Goal: Task Accomplishment & Management: Use online tool/utility

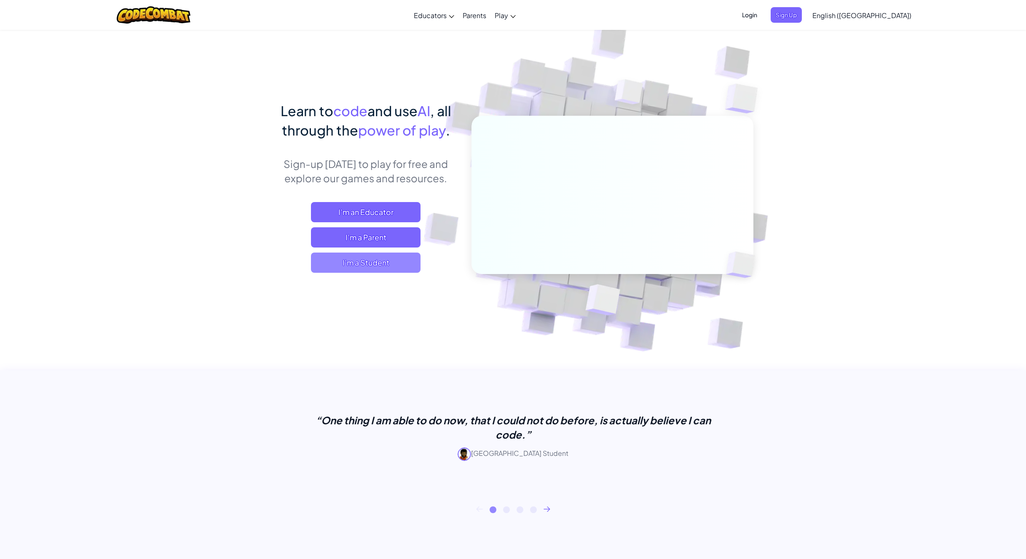
click at [377, 267] on span "I'm a Student" at bounding box center [366, 263] width 110 height 20
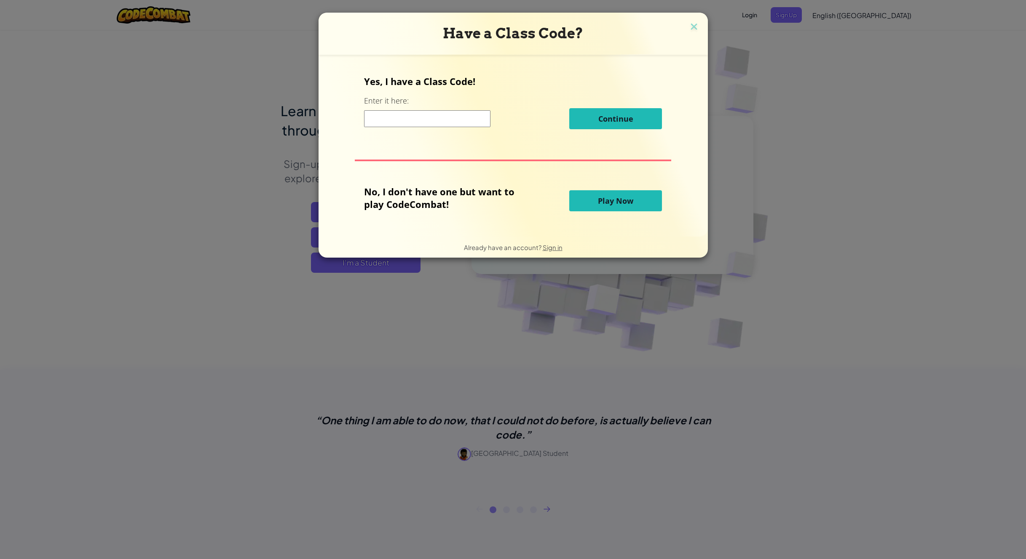
click at [610, 197] on span "Play Now" at bounding box center [615, 201] width 35 height 10
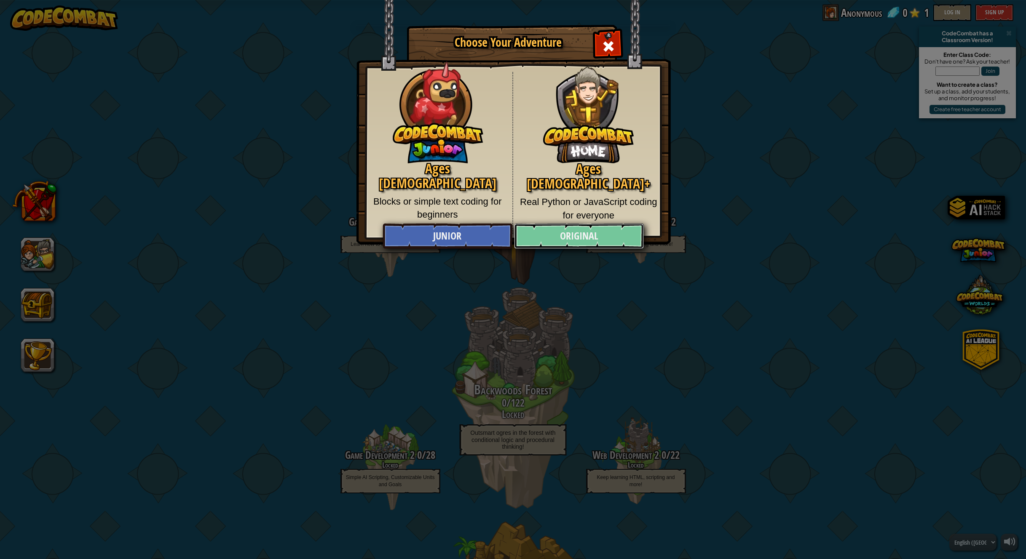
click at [567, 238] on link "Original" at bounding box center [579, 236] width 130 height 25
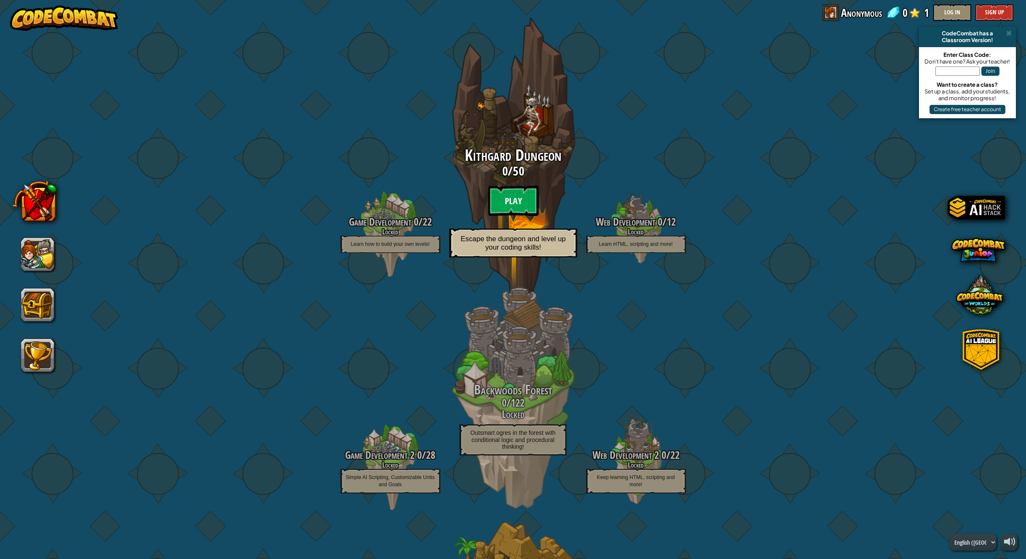
click at [512, 201] on btn "Play" at bounding box center [513, 201] width 51 height 30
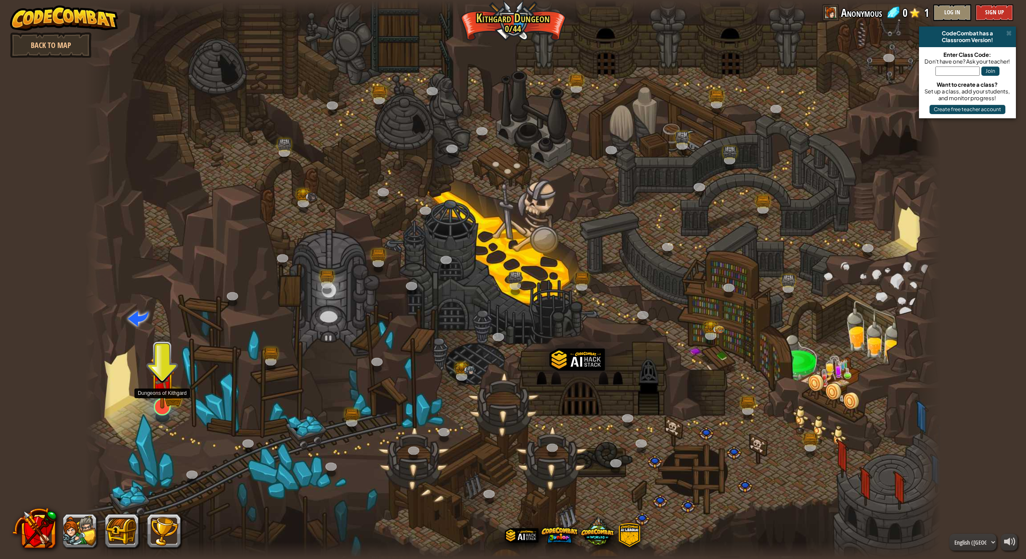
click at [166, 399] on img at bounding box center [162, 382] width 25 height 54
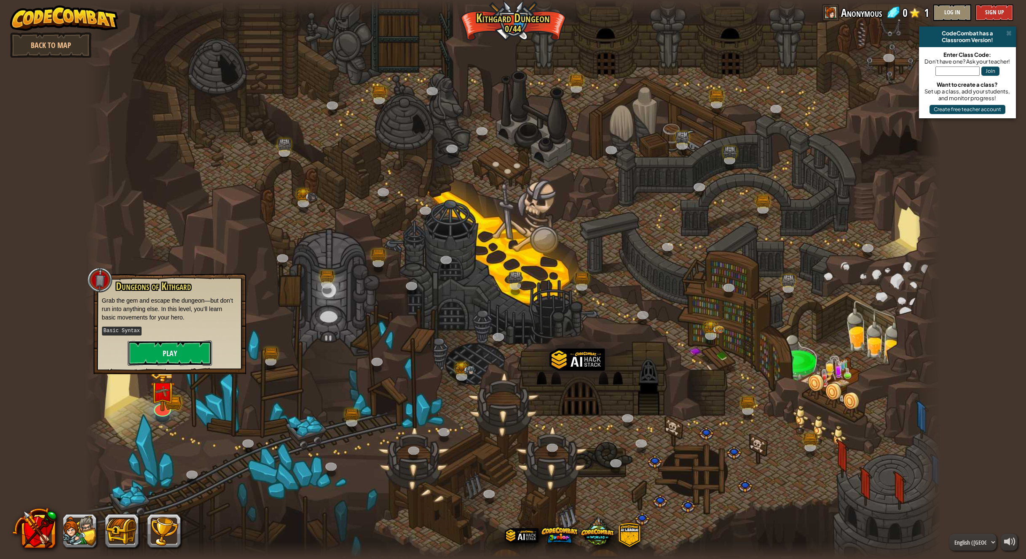
click at [176, 354] on button "Play" at bounding box center [170, 353] width 84 height 25
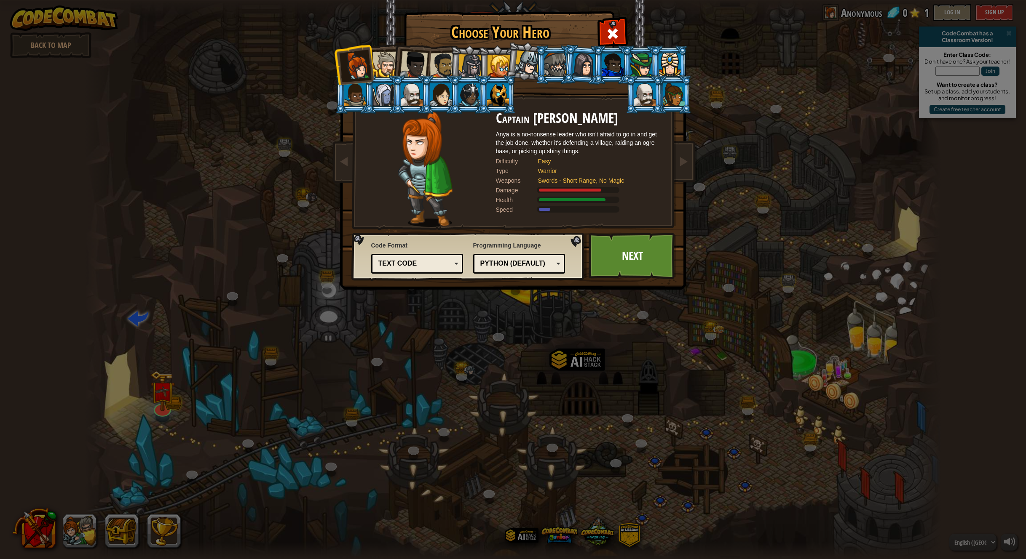
click at [470, 65] on div at bounding box center [470, 66] width 24 height 24
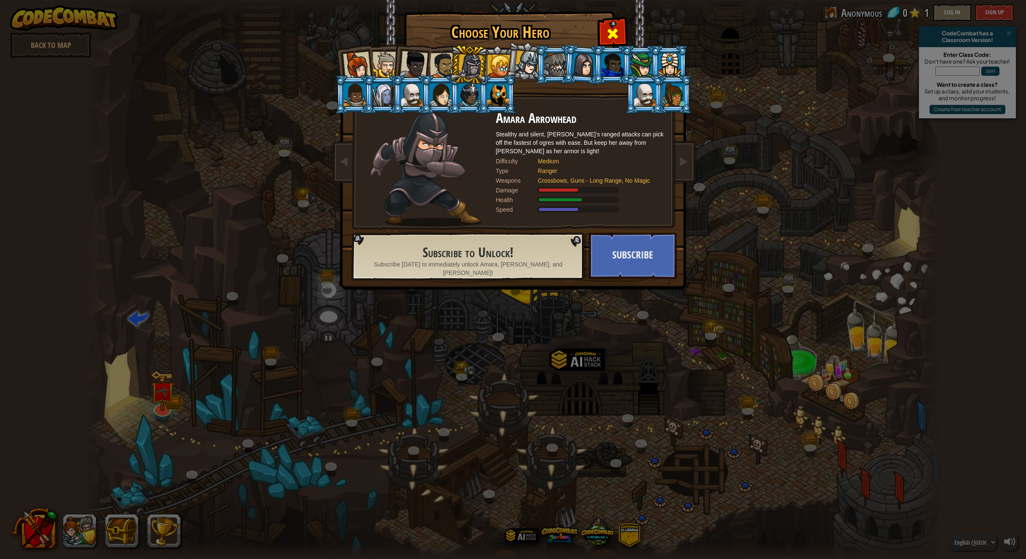
click at [617, 29] on span at bounding box center [612, 33] width 13 height 13
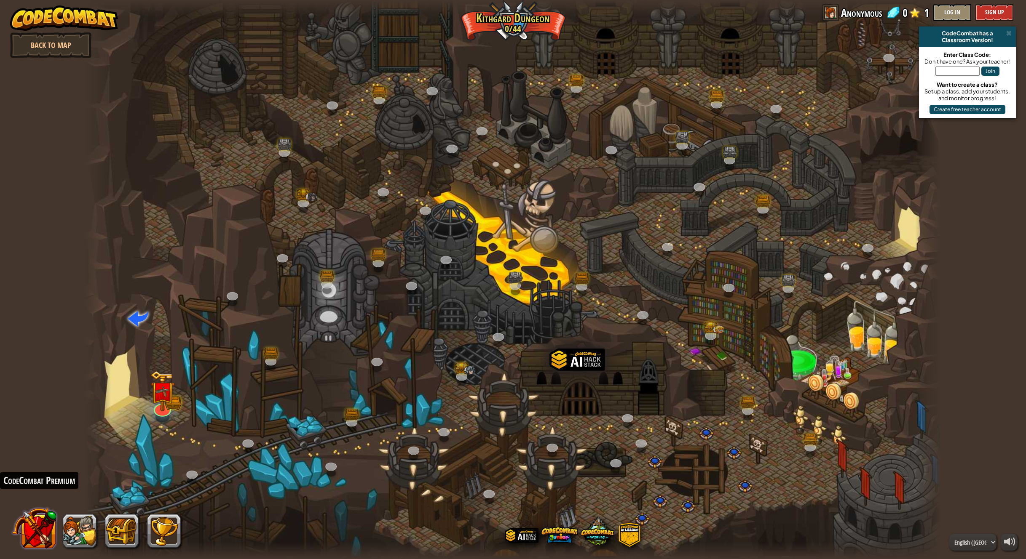
click at [35, 532] on button at bounding box center [34, 529] width 44 height 44
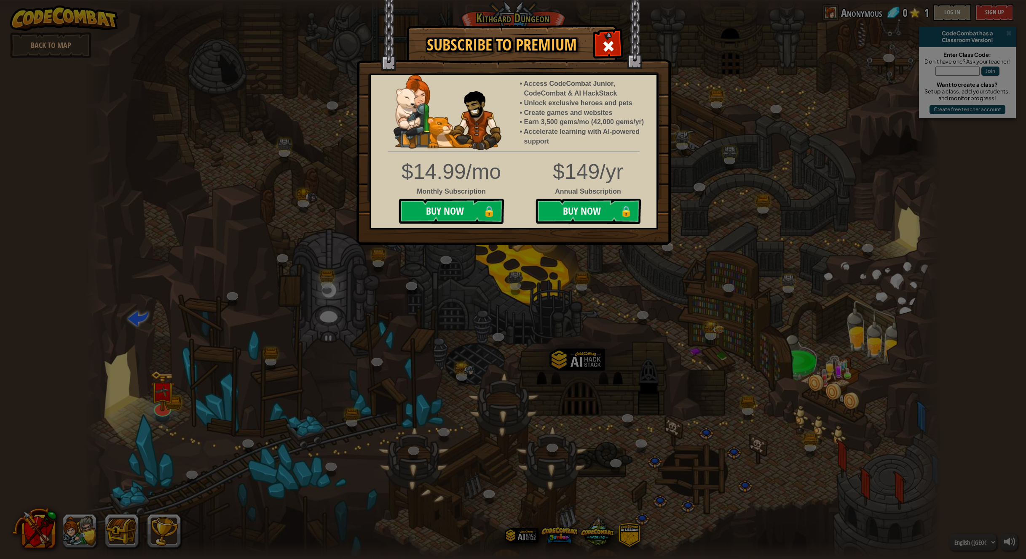
click at [310, 418] on div "Subscribe to Premium Access CodeCombat Junior, CodeCombat & AI HackStack Unlock…" at bounding box center [513, 279] width 1026 height 559
click at [612, 45] on span at bounding box center [607, 46] width 13 height 13
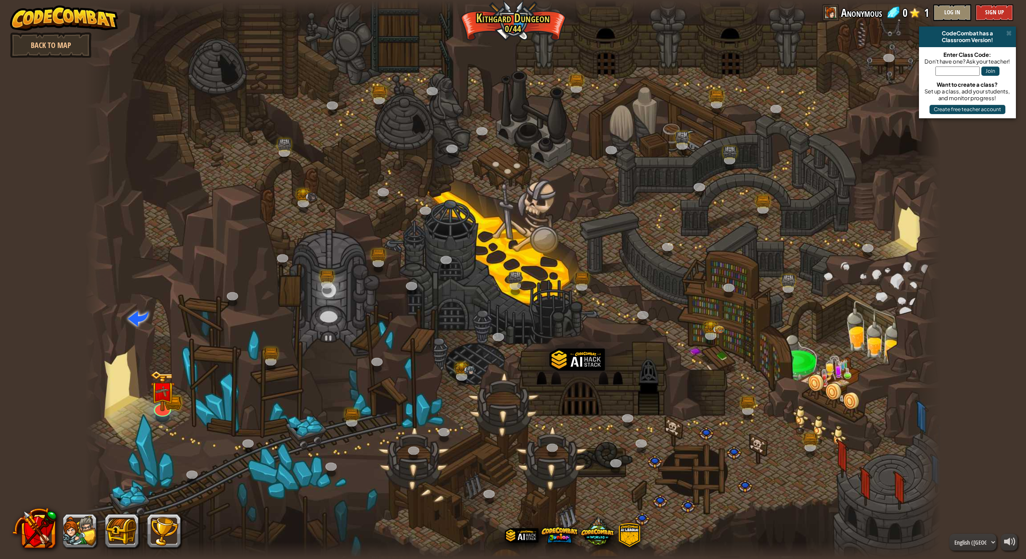
drag, startPoint x: 802, startPoint y: 352, endPoint x: 739, endPoint y: 268, distance: 105.5
click at [739, 268] on div at bounding box center [513, 279] width 856 height 559
drag, startPoint x: 739, startPoint y: 268, endPoint x: 535, endPoint y: 350, distance: 219.2
click at [535, 350] on div at bounding box center [513, 279] width 856 height 559
click at [165, 392] on img at bounding box center [162, 382] width 25 height 54
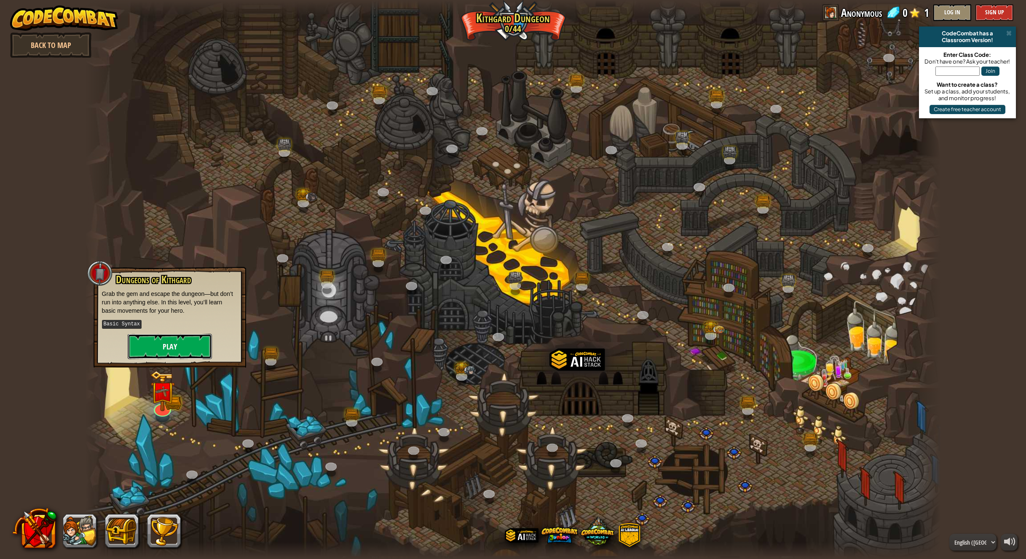
click at [171, 342] on button "Play" at bounding box center [170, 346] width 84 height 25
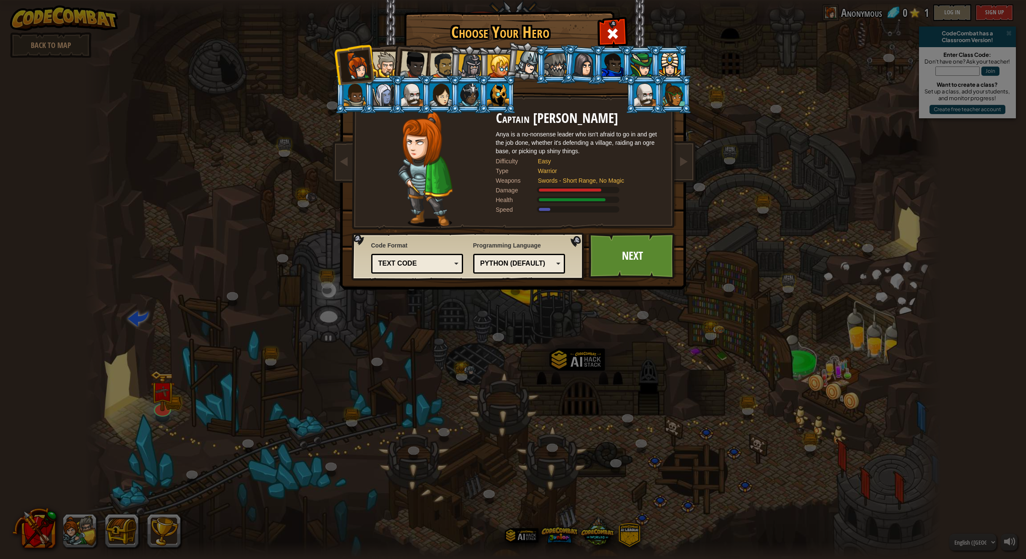
click at [556, 259] on div "Python (Default)" at bounding box center [518, 263] width 81 height 13
click at [631, 260] on link "Next" at bounding box center [632, 256] width 88 height 46
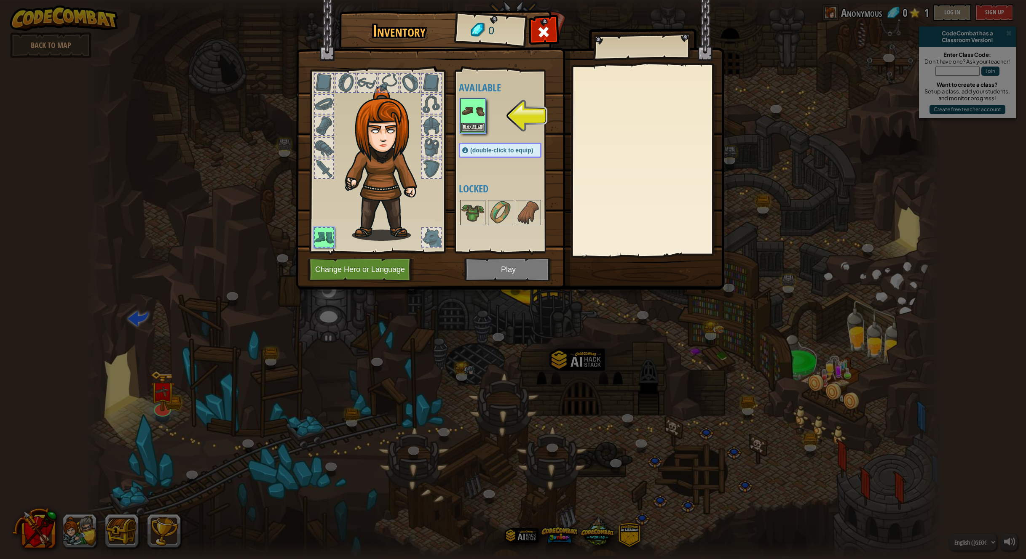
click at [476, 108] on img at bounding box center [473, 111] width 24 height 24
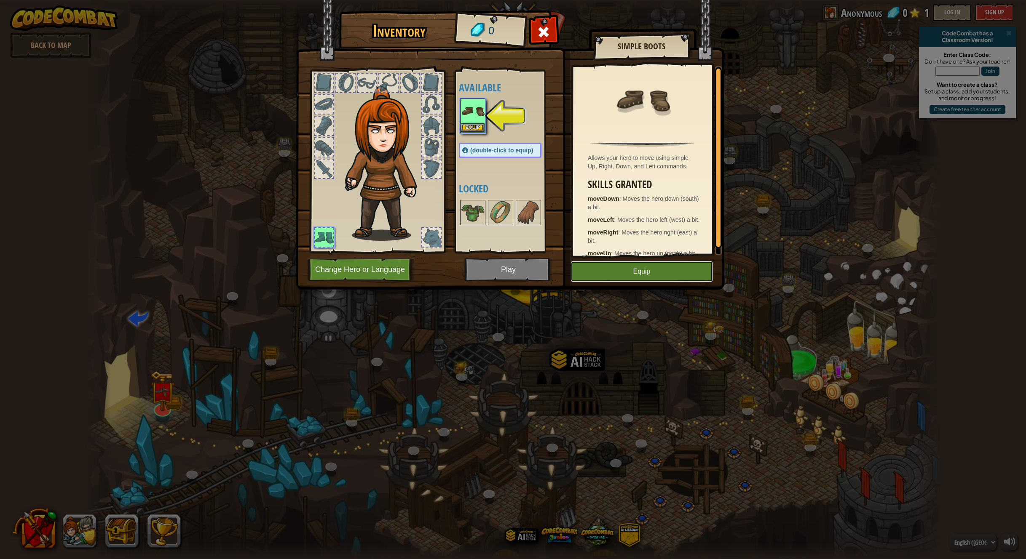
click at [634, 279] on button "Equip" at bounding box center [641, 271] width 142 height 21
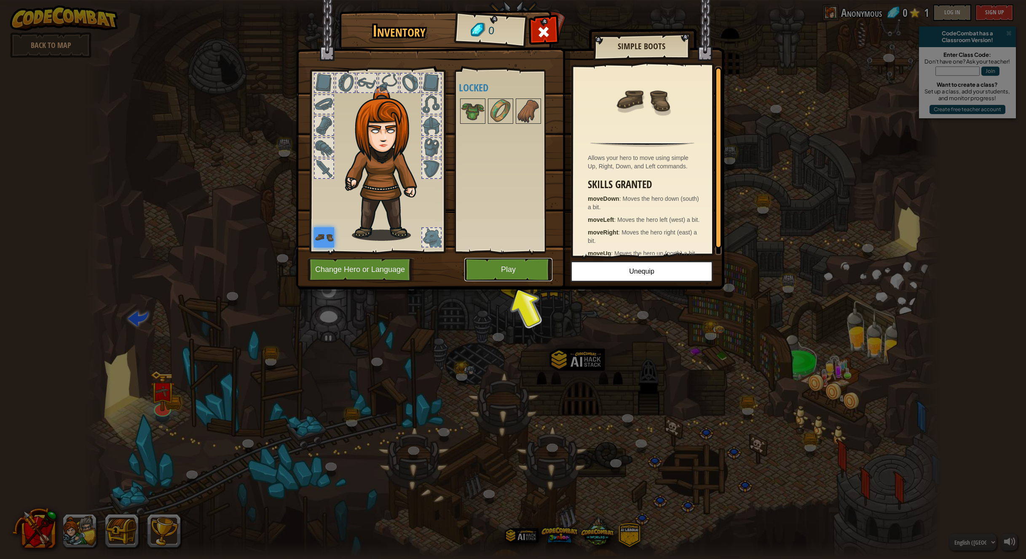
click at [521, 271] on button "Play" at bounding box center [508, 269] width 88 height 23
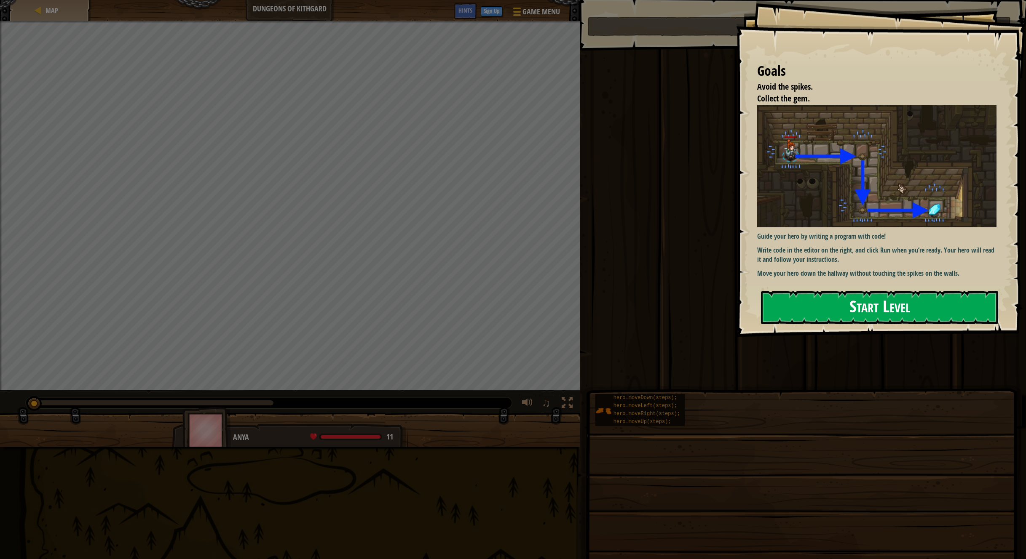
click at [800, 303] on button "Start Level" at bounding box center [879, 307] width 237 height 33
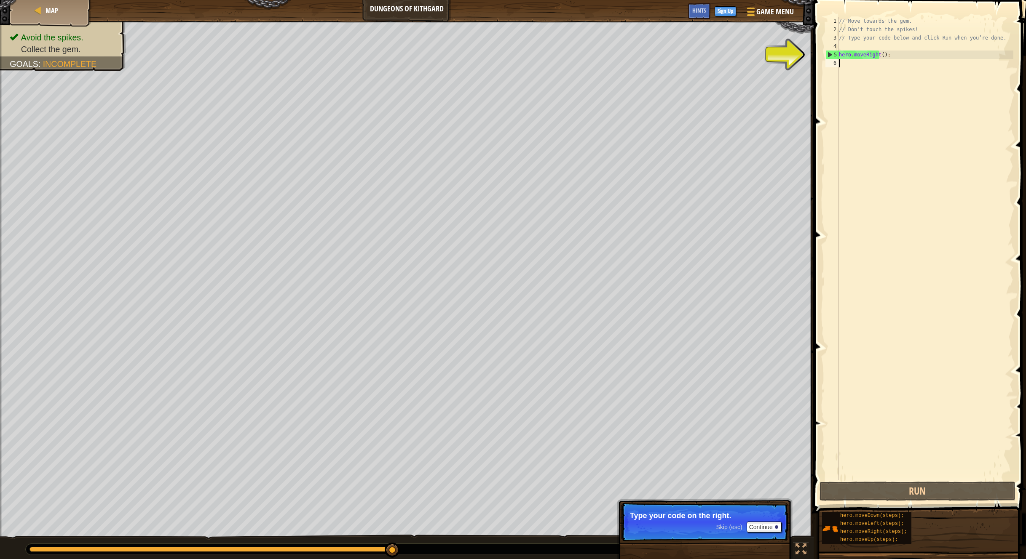
click at [841, 64] on div "// Move towards the gem. // Don’t touch the spikes! // Type your code below and…" at bounding box center [925, 257] width 176 height 480
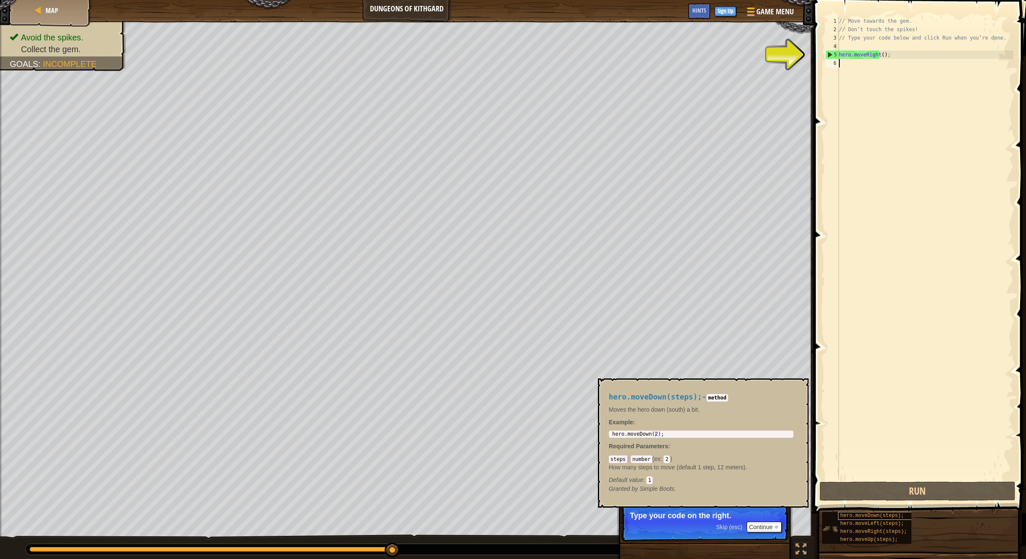
click at [842, 514] on span "hero.moveDown(steps);" at bounding box center [872, 516] width 64 height 6
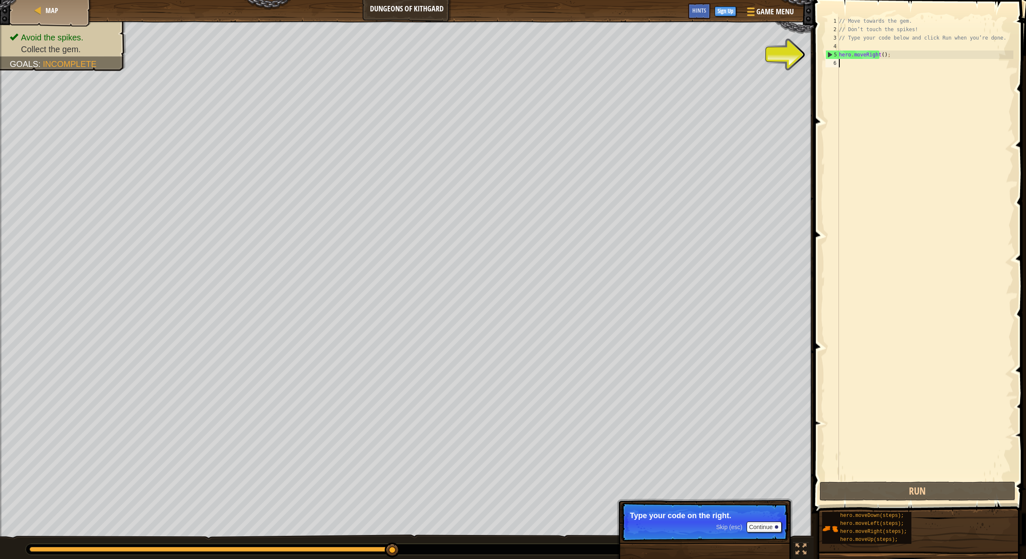
click at [836, 65] on div "6" at bounding box center [831, 63] width 13 height 8
drag, startPoint x: 836, startPoint y: 65, endPoint x: 847, endPoint y: 181, distance: 116.3
click at [847, 181] on div "1 2 3 4 5 6 // Move towards the gem. // Don’t touch the spikes! // Type your co…" at bounding box center [918, 248] width 190 height 463
click at [756, 526] on button "Continue" at bounding box center [763, 528] width 35 height 11
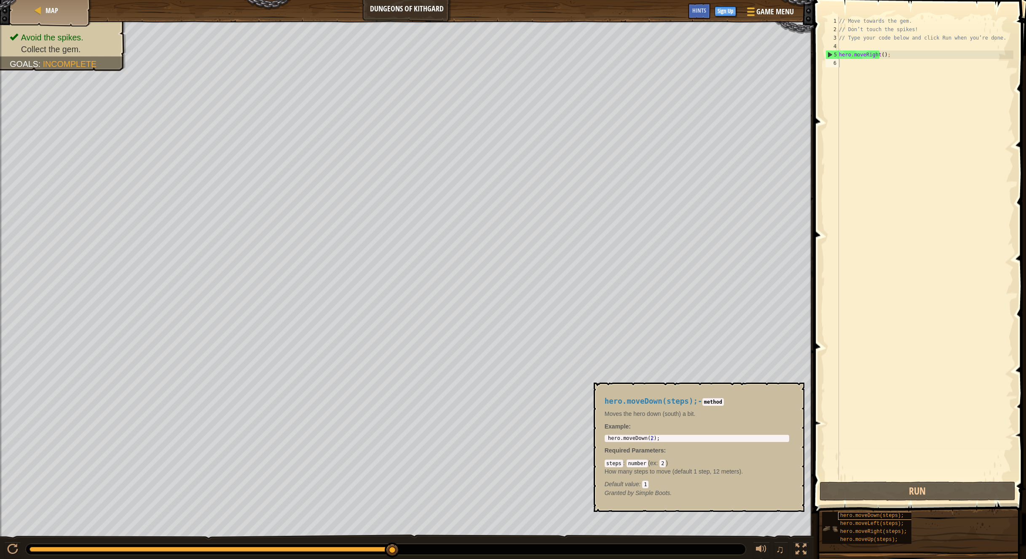
click at [854, 519] on span "hero.moveDown(steps);" at bounding box center [872, 516] width 64 height 6
click at [833, 60] on div "6" at bounding box center [831, 63] width 13 height 8
click at [854, 519] on span "hero.moveDown(steps);" at bounding box center [872, 516] width 64 height 6
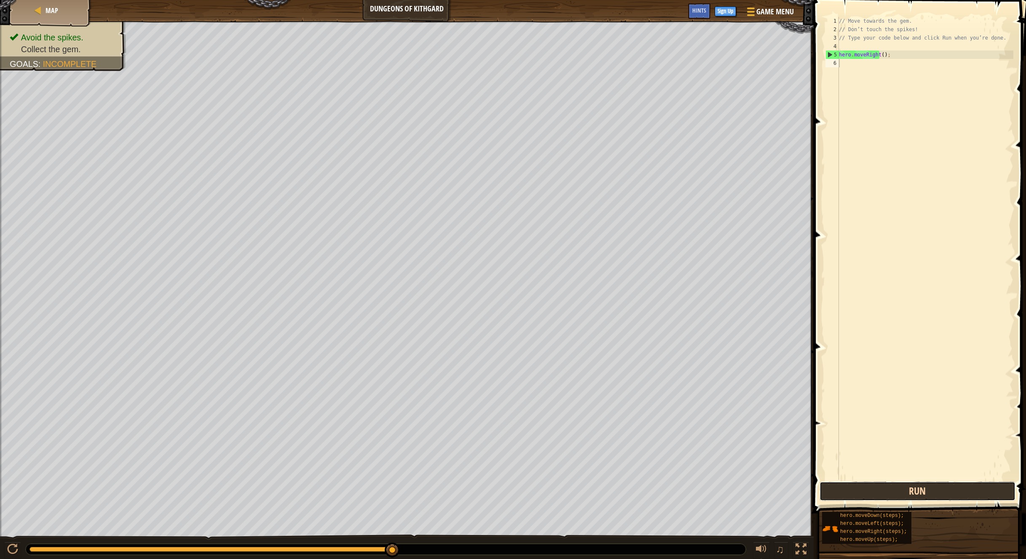
click at [881, 488] on button "Run" at bounding box center [917, 491] width 196 height 19
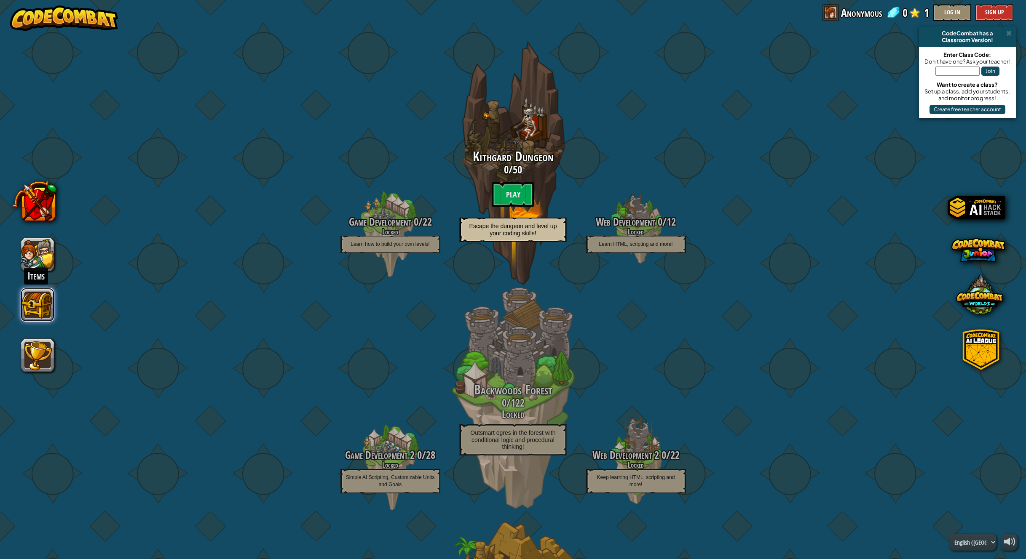
click at [40, 312] on button at bounding box center [38, 305] width 34 height 34
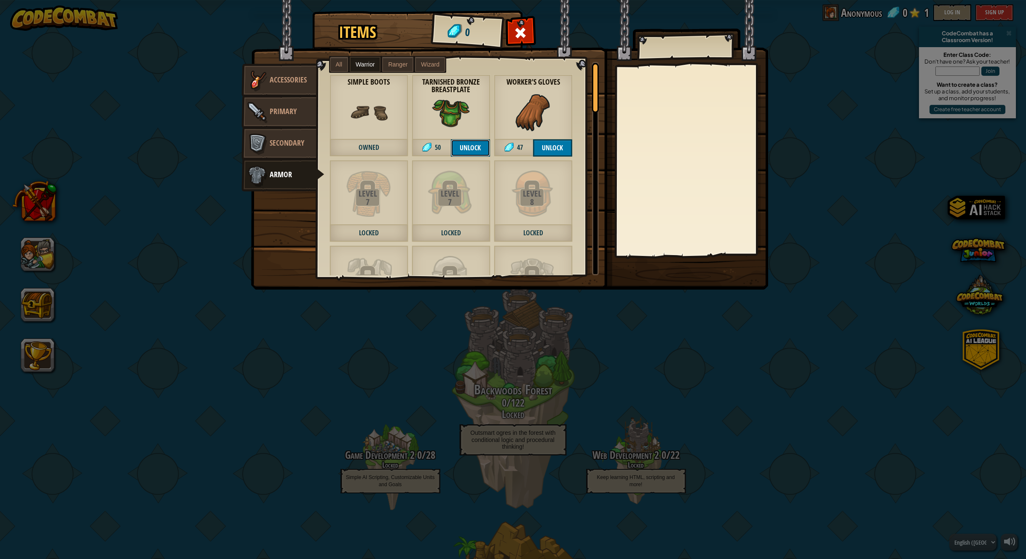
click at [463, 144] on button "Unlock" at bounding box center [470, 147] width 39 height 17
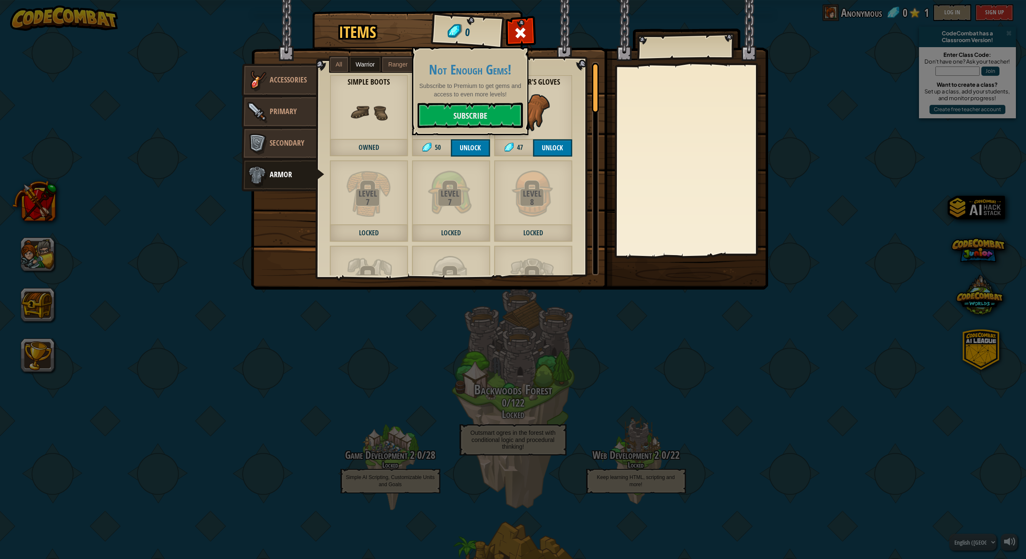
click at [566, 178] on div "Level 8 Locked" at bounding box center [533, 201] width 79 height 82
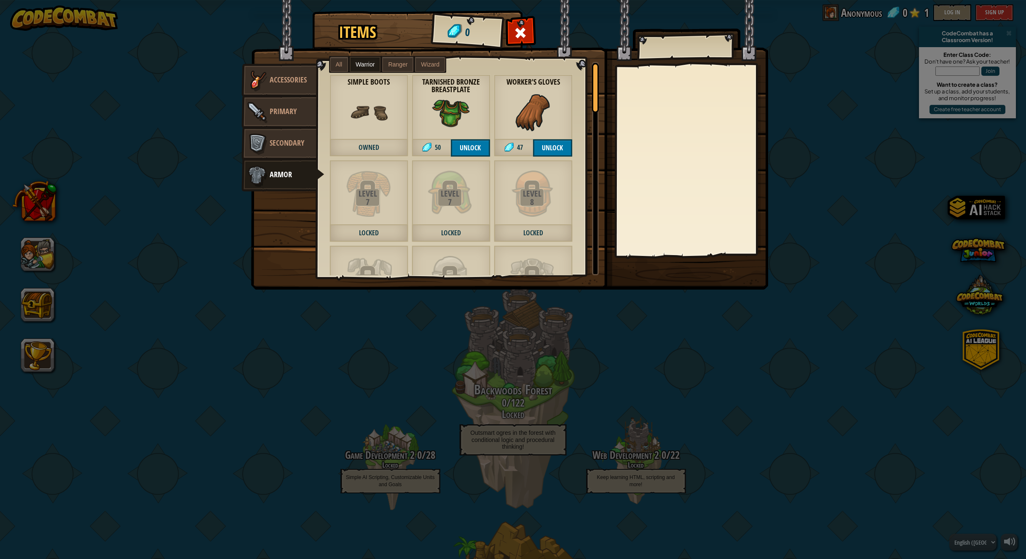
click at [389, 146] on span "Owned" at bounding box center [368, 147] width 79 height 17
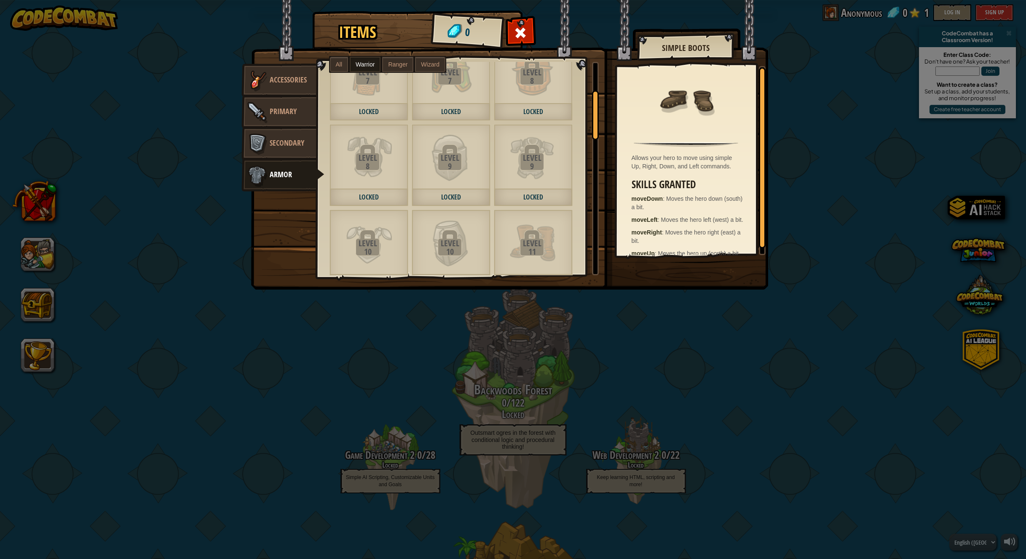
scroll to position [127, 0]
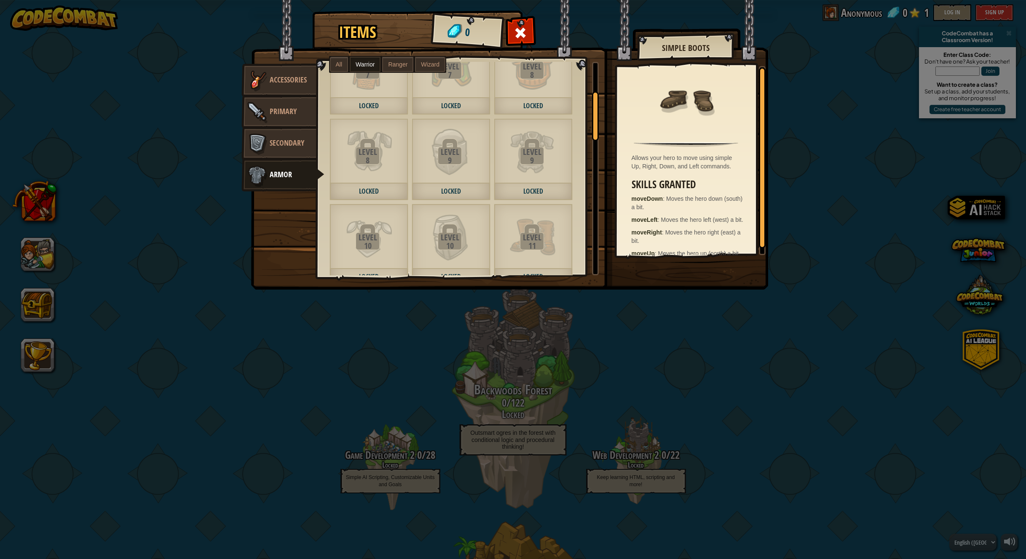
click at [448, 144] on span at bounding box center [450, 151] width 25 height 25
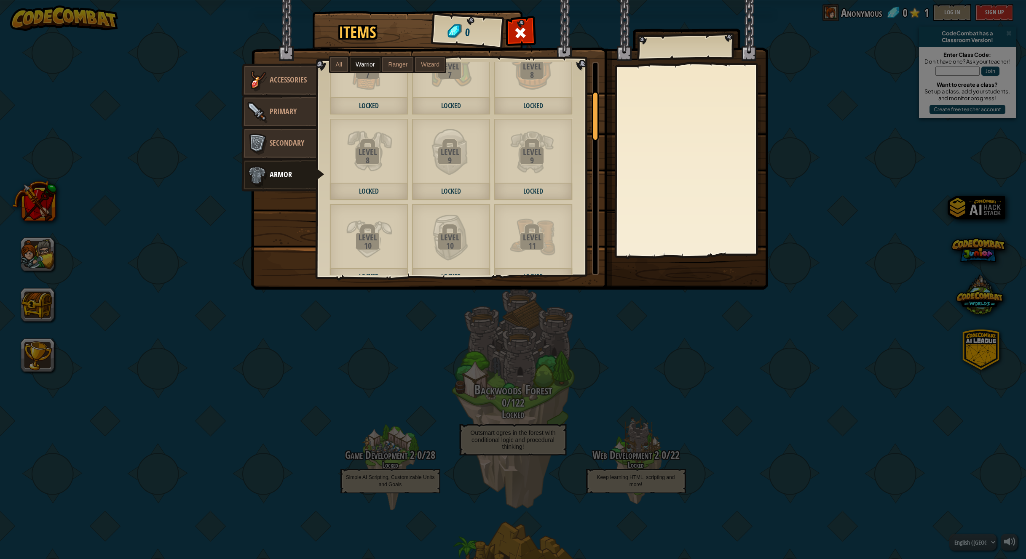
click at [448, 144] on span at bounding box center [450, 151] width 25 height 25
click at [454, 100] on span "Locked" at bounding box center [450, 106] width 79 height 17
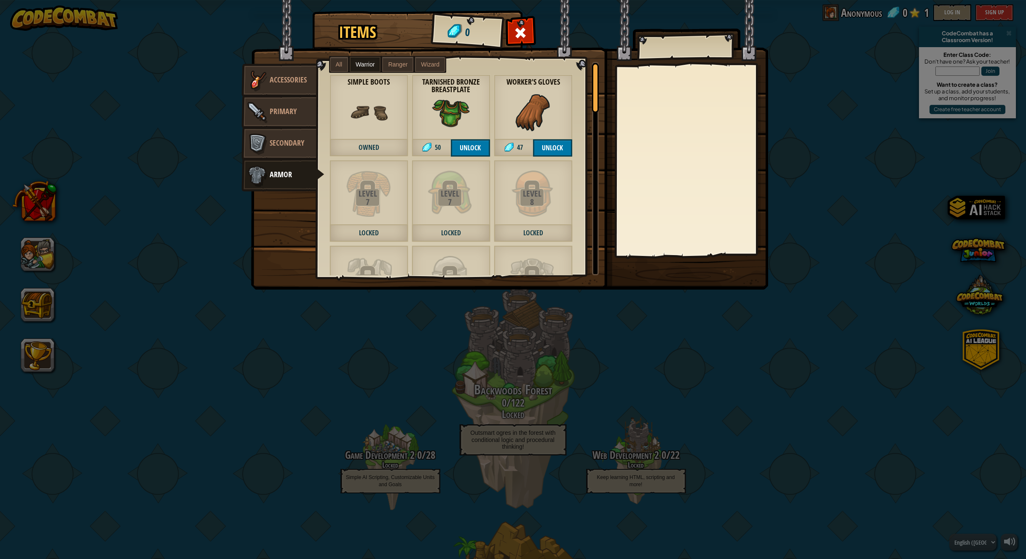
click at [371, 110] on img at bounding box center [369, 112] width 38 height 38
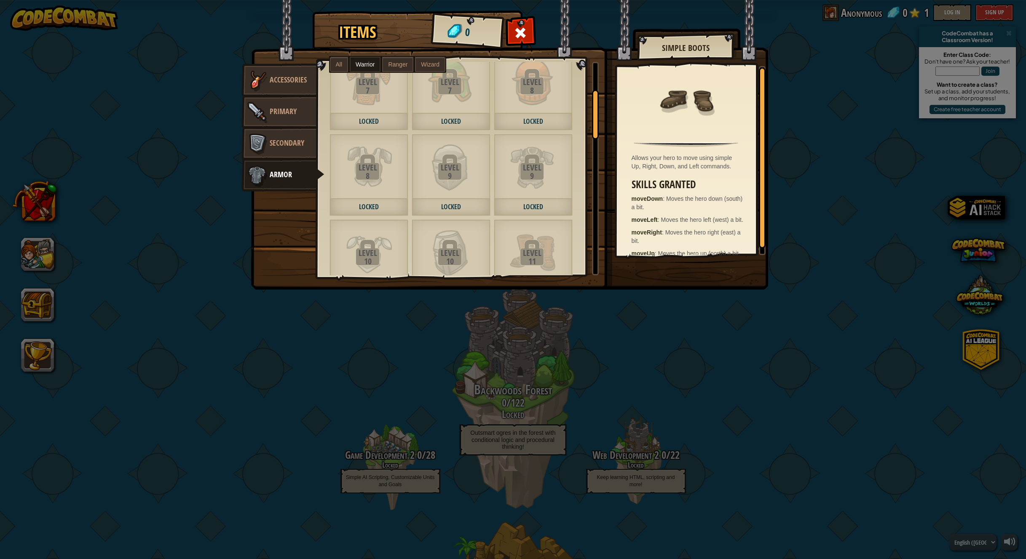
scroll to position [124, 0]
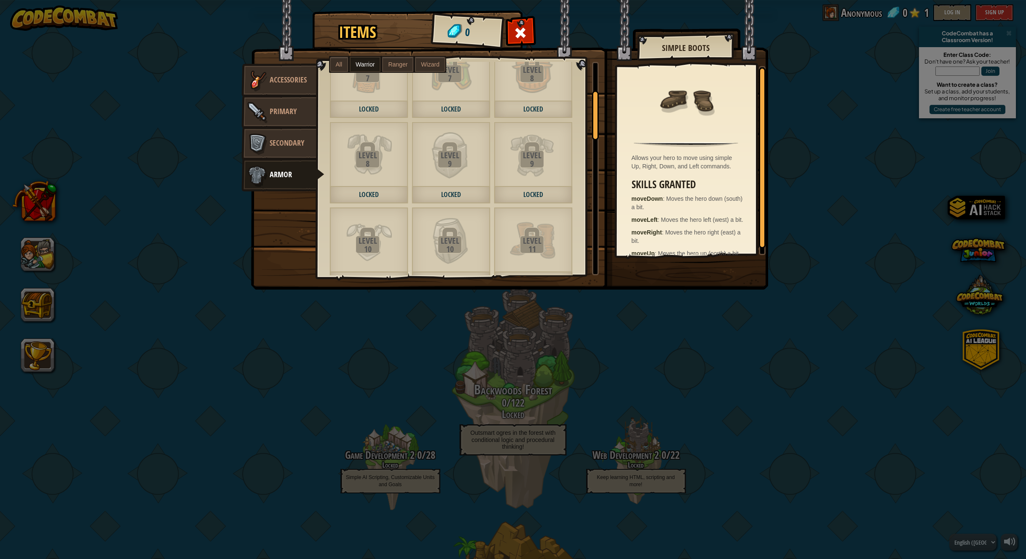
click at [466, 175] on img at bounding box center [450, 155] width 46 height 46
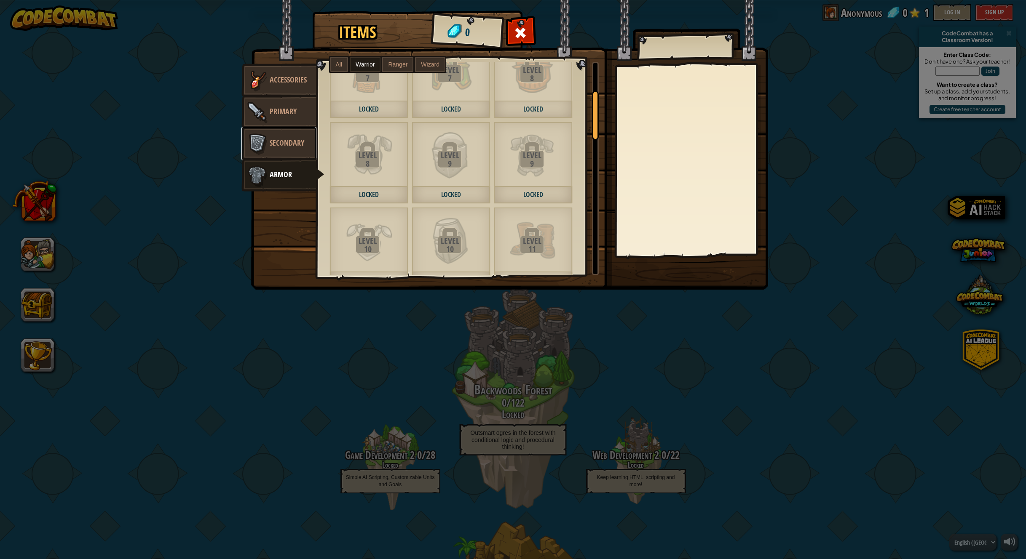
click at [290, 147] on span "Secondary" at bounding box center [287, 143] width 35 height 11
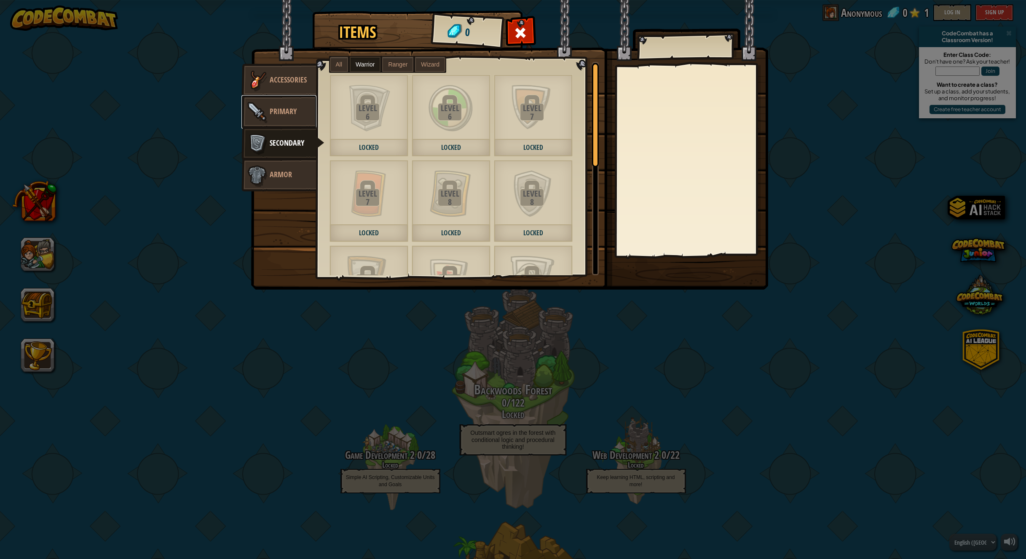
click at [294, 111] on span "Primary" at bounding box center [283, 111] width 27 height 11
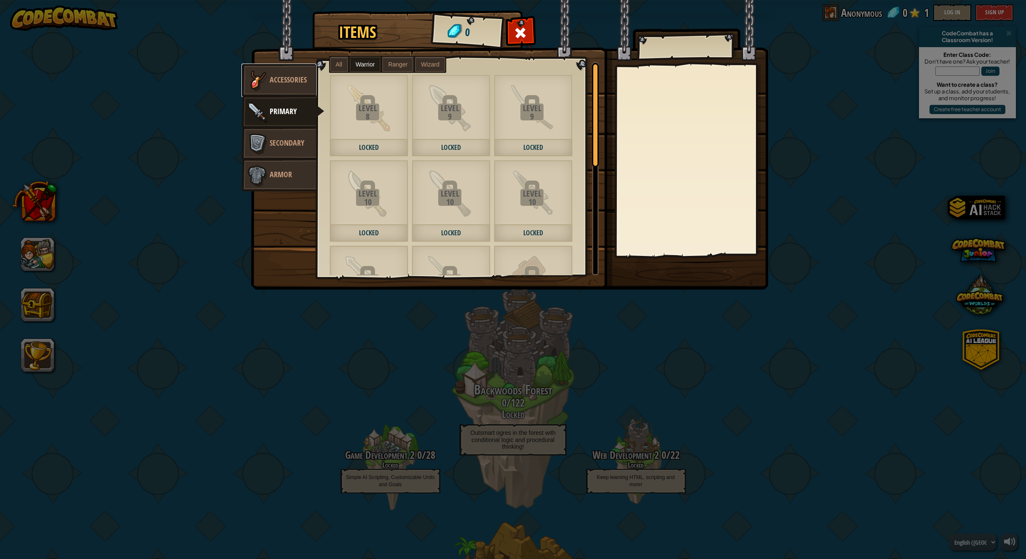
click at [296, 91] on link "Accessories" at bounding box center [278, 81] width 75 height 34
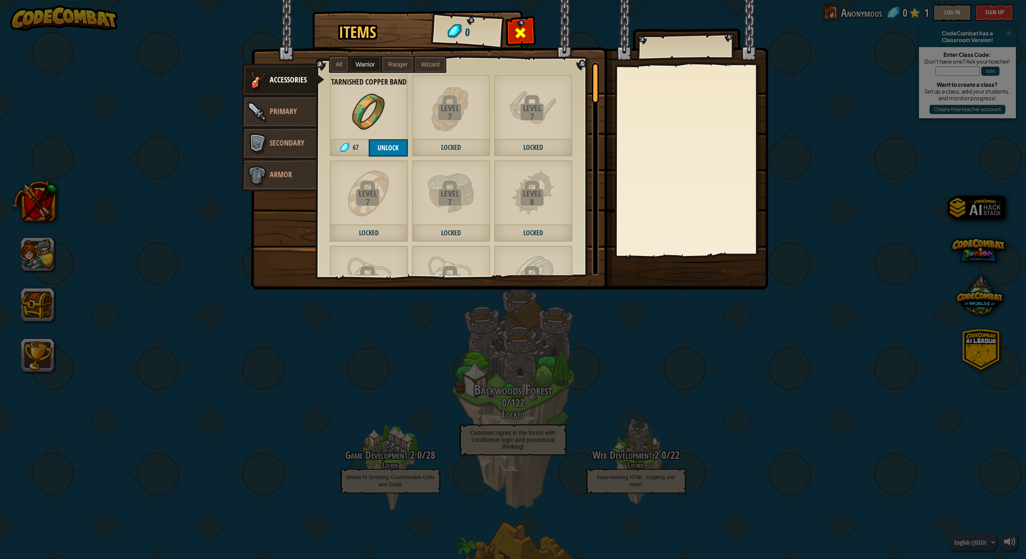
click at [525, 37] on span at bounding box center [519, 32] width 13 height 13
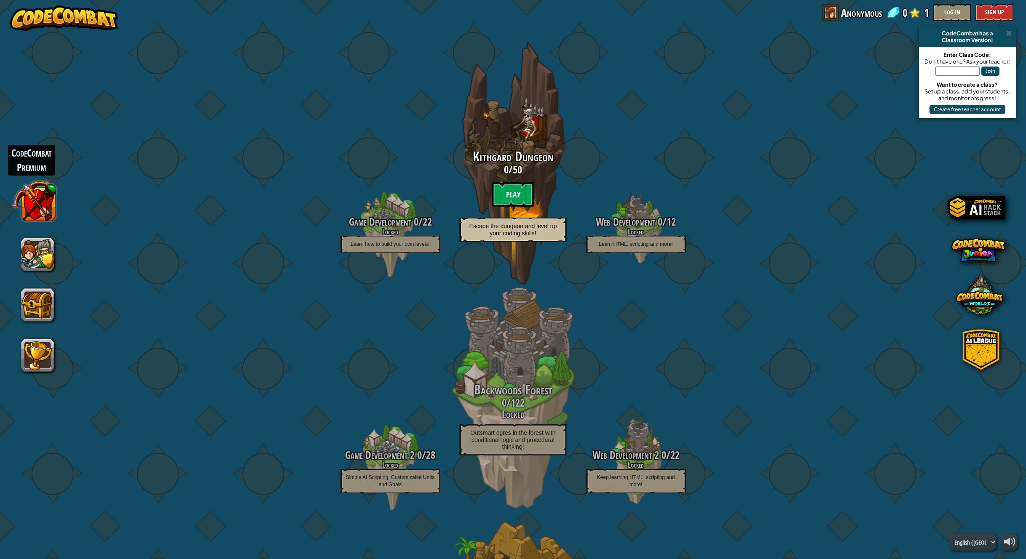
click at [35, 214] on button at bounding box center [34, 201] width 44 height 44
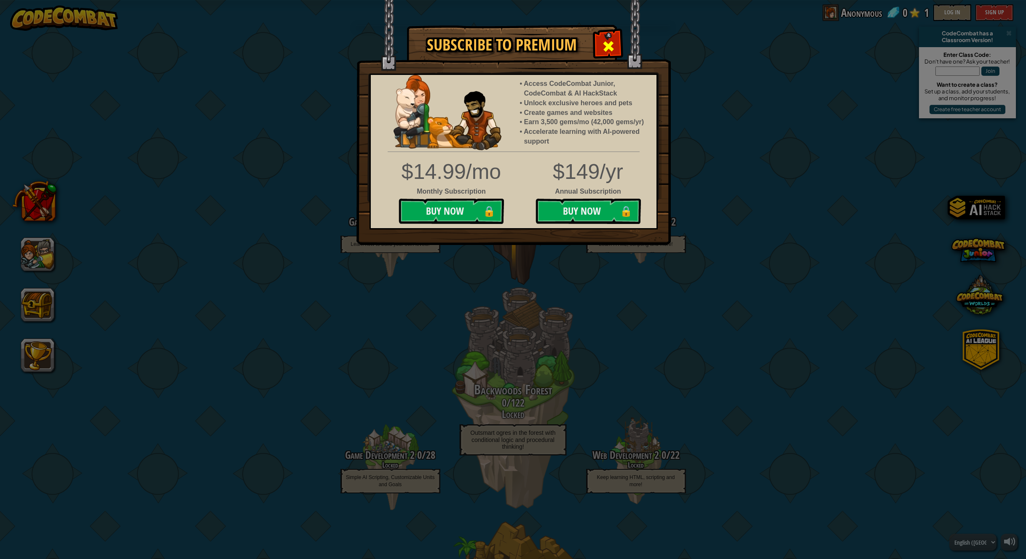
click at [604, 45] on span at bounding box center [607, 46] width 13 height 13
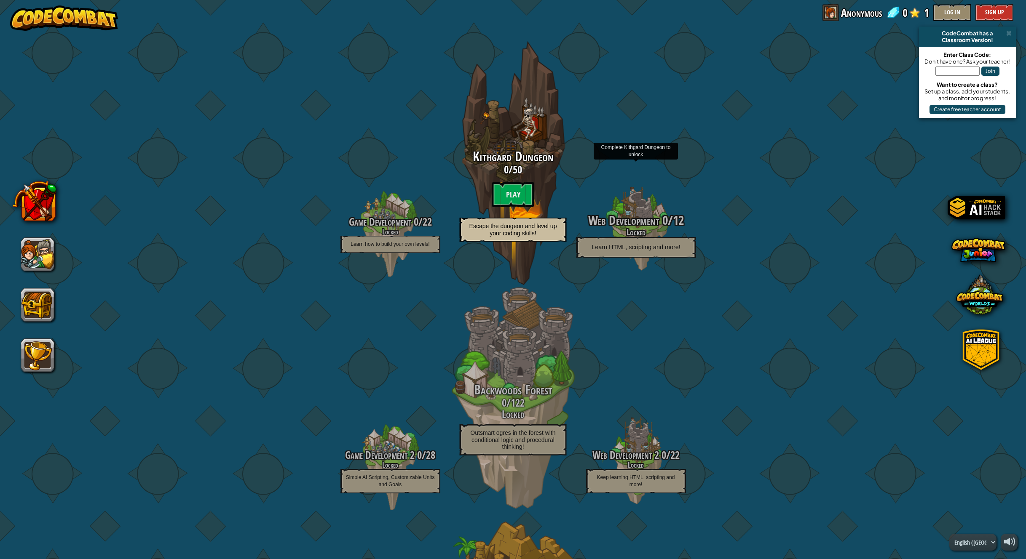
click at [643, 222] on span "Web Development" at bounding box center [623, 220] width 71 height 17
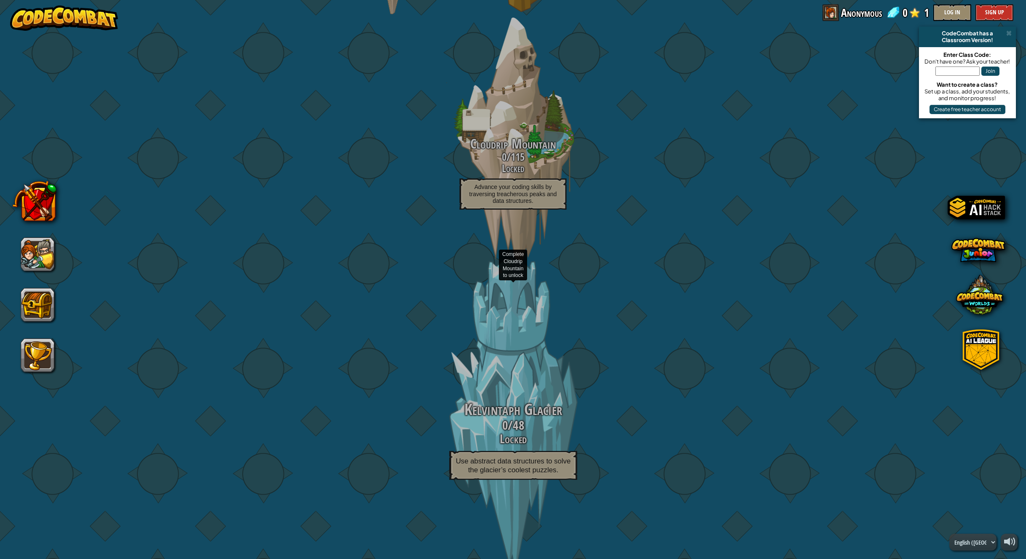
scroll to position [736, 0]
click at [517, 414] on span "Kelvintaph Glacier" at bounding box center [513, 408] width 98 height 22
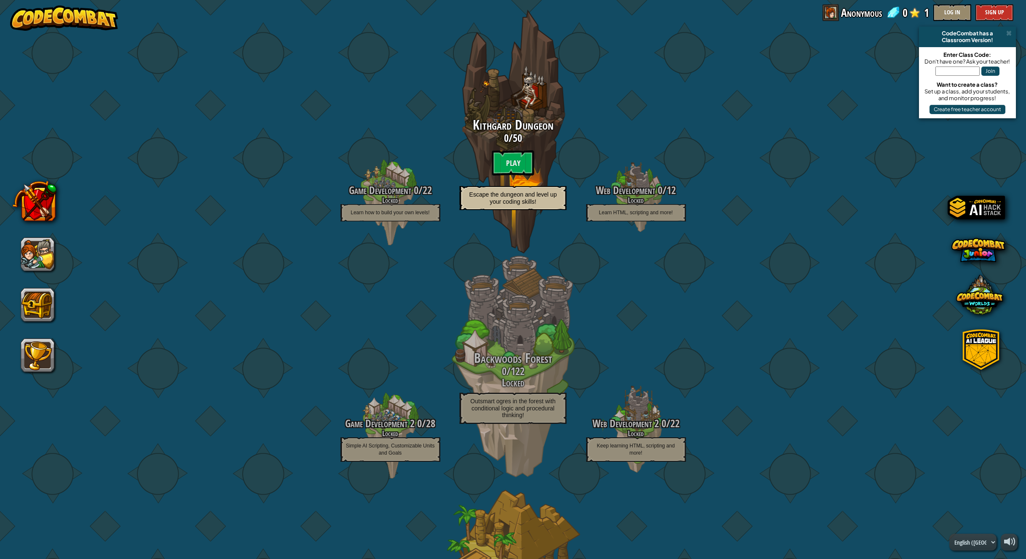
scroll to position [0, 0]
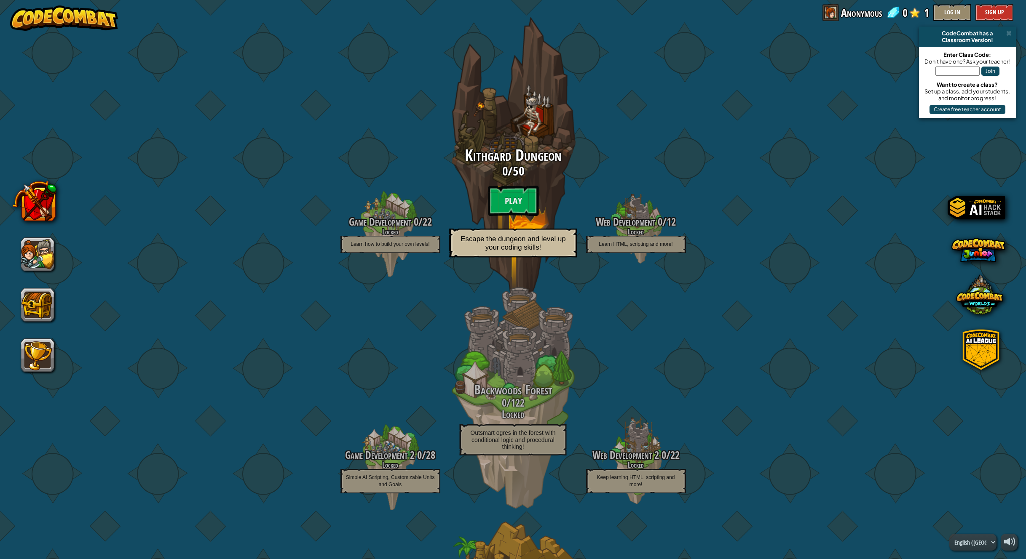
click at [513, 167] on h3 "0 / 50" at bounding box center [513, 171] width 160 height 13
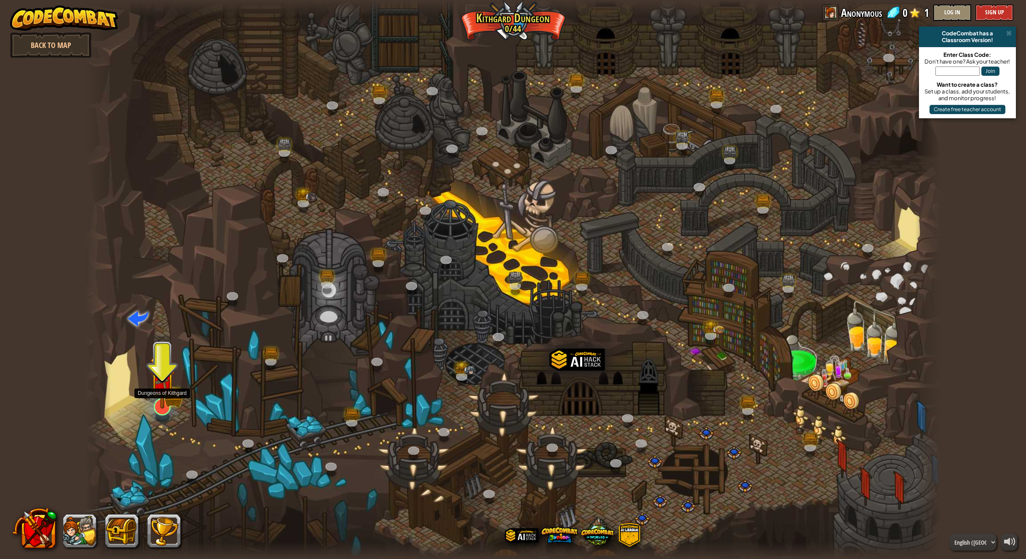
click at [171, 392] on img at bounding box center [162, 382] width 25 height 54
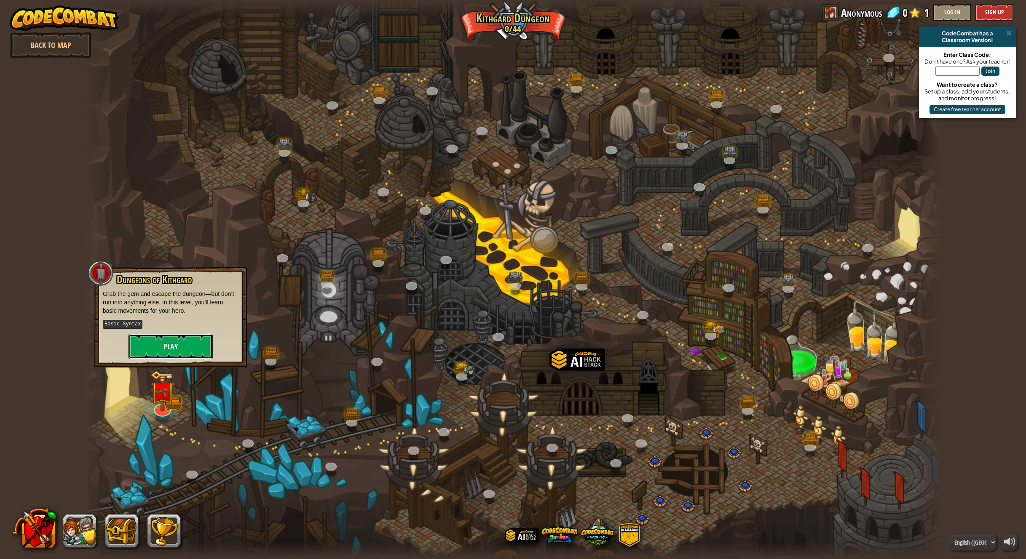
click at [180, 347] on button "Play" at bounding box center [170, 346] width 84 height 25
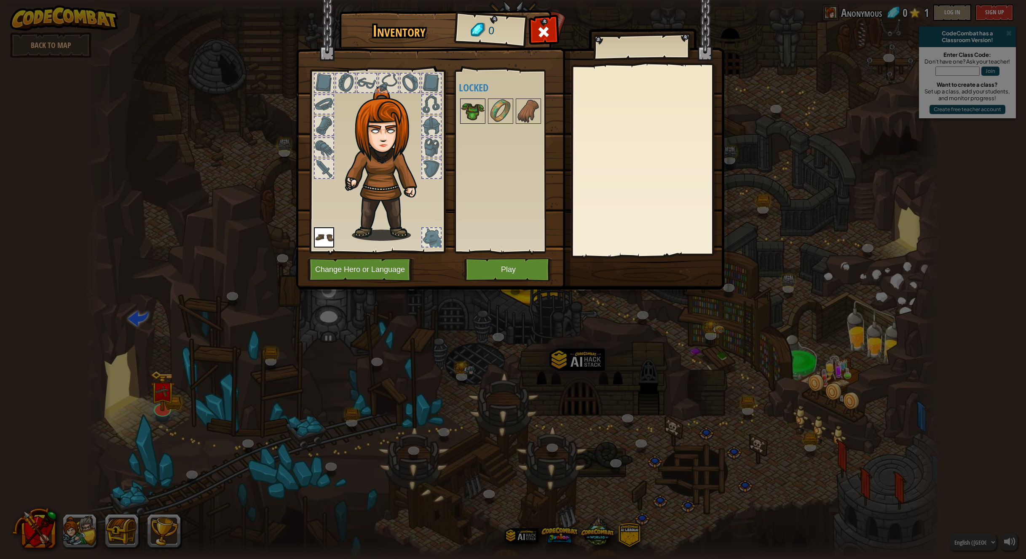
click at [465, 110] on img at bounding box center [473, 111] width 24 height 24
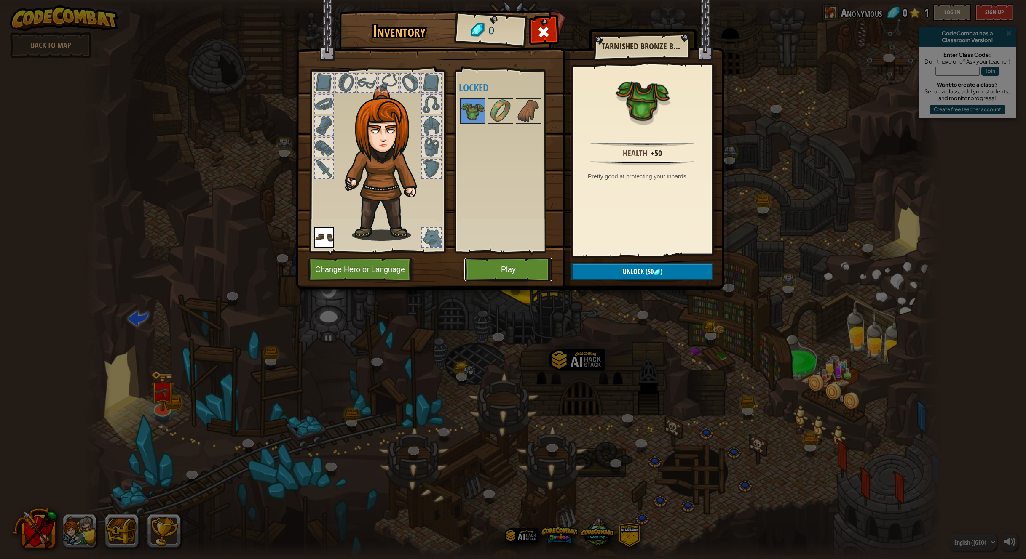
click at [494, 269] on button "Play" at bounding box center [508, 269] width 88 height 23
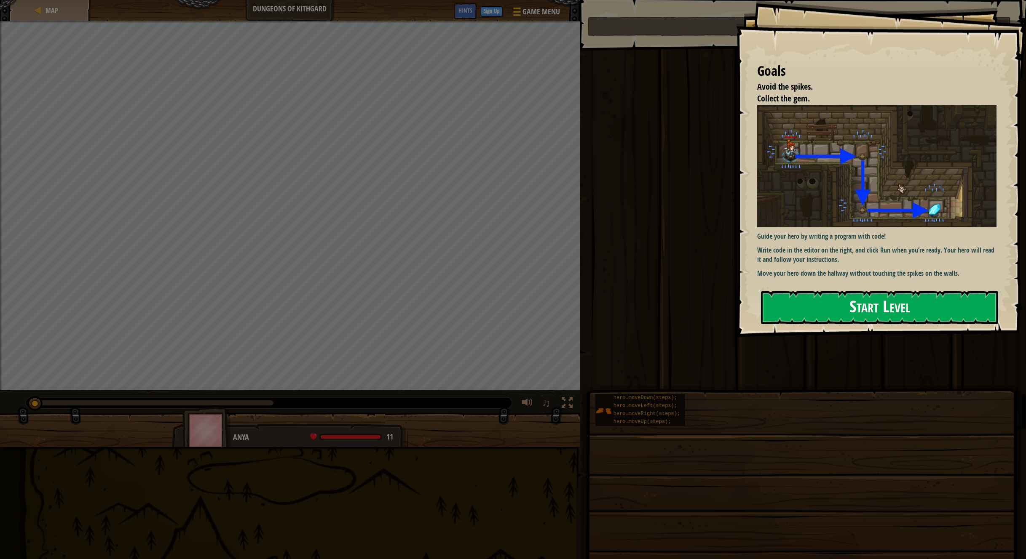
click at [852, 308] on button "Start Level" at bounding box center [879, 307] width 237 height 33
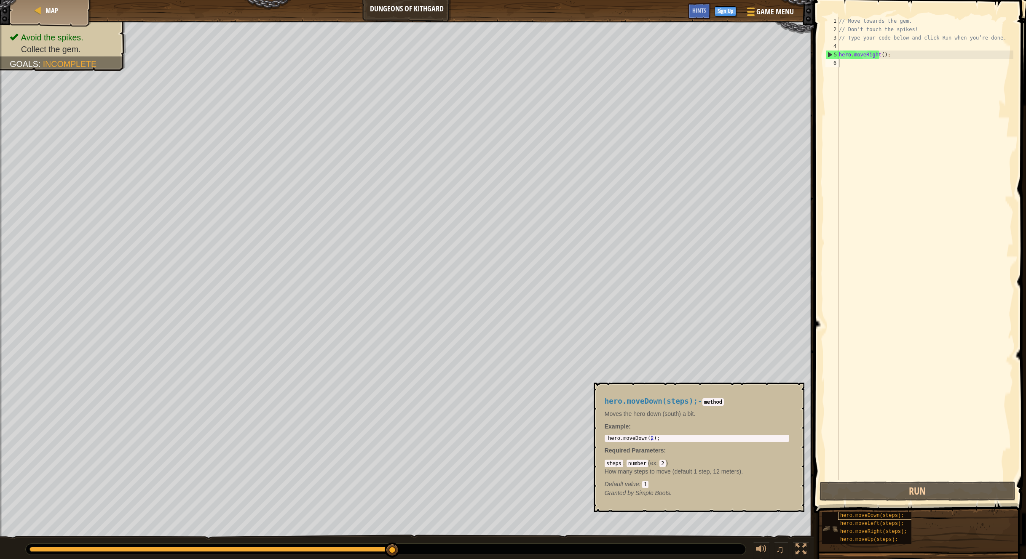
click at [875, 516] on span "hero.moveDown(steps);" at bounding box center [872, 516] width 64 height 6
click at [838, 63] on div "6" at bounding box center [831, 63] width 13 height 8
drag, startPoint x: 830, startPoint y: 49, endPoint x: 888, endPoint y: 92, distance: 72.6
click at [888, 92] on div "1 2 3 4 5 6 // Move towards the gem. // Don’t touch the spikes! // Type your co…" at bounding box center [918, 248] width 190 height 463
type textarea "hero.moveRight();"
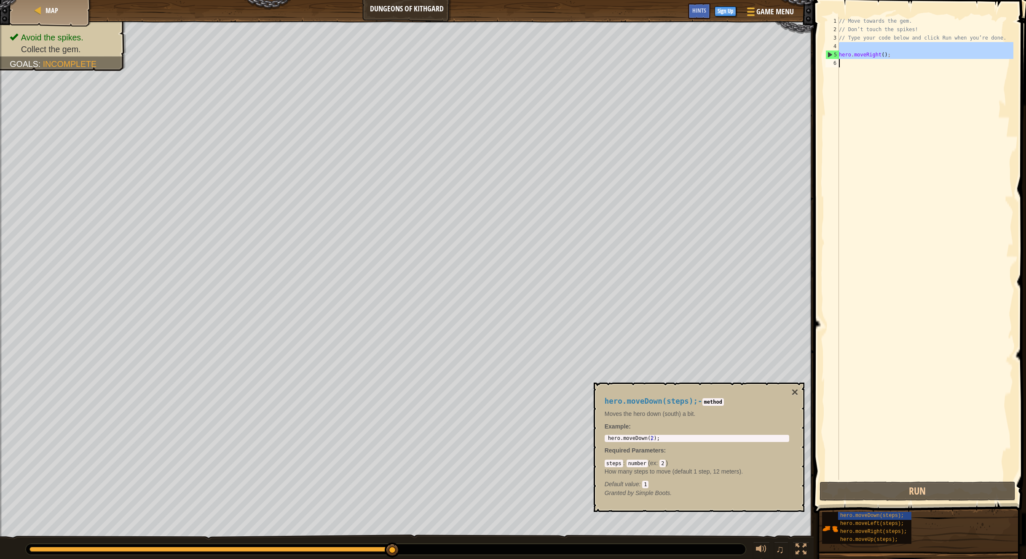
click at [888, 92] on div "// Move towards the gem. // Don’t touch the spikes! // Type your code below and…" at bounding box center [925, 248] width 176 height 463
click at [888, 92] on div "// Move towards the gem. // Don’t touch the spikes! // Type your code below and…" at bounding box center [925, 257] width 176 height 480
click at [841, 61] on div "// Move towards the gem. // Don’t touch the spikes! // Type your code below and…" at bounding box center [925, 257] width 176 height 480
click at [873, 513] on span "hero.moveDown(steps);" at bounding box center [872, 516] width 64 height 6
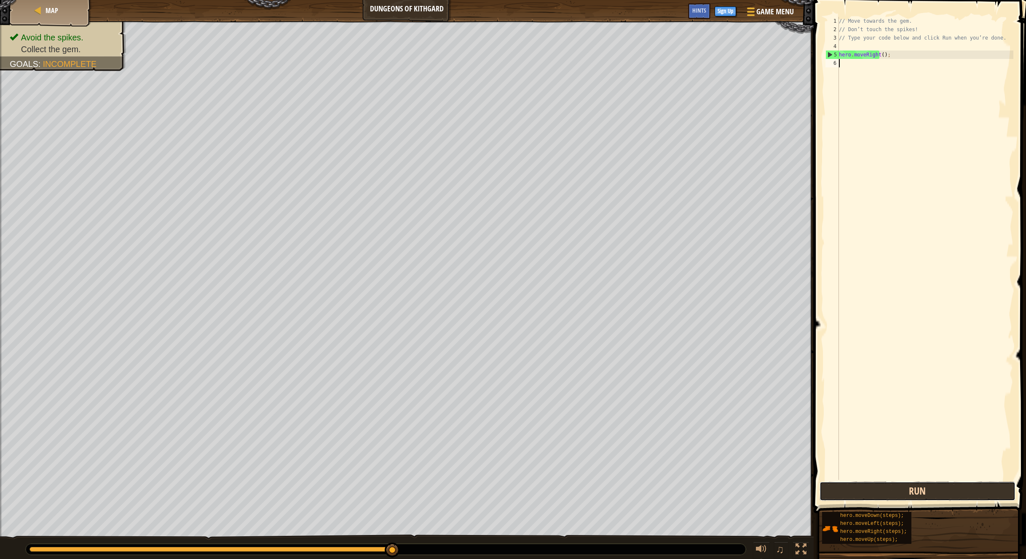
click at [891, 495] on button "Run" at bounding box center [917, 491] width 196 height 19
click at [836, 63] on div "6" at bounding box center [831, 63] width 13 height 8
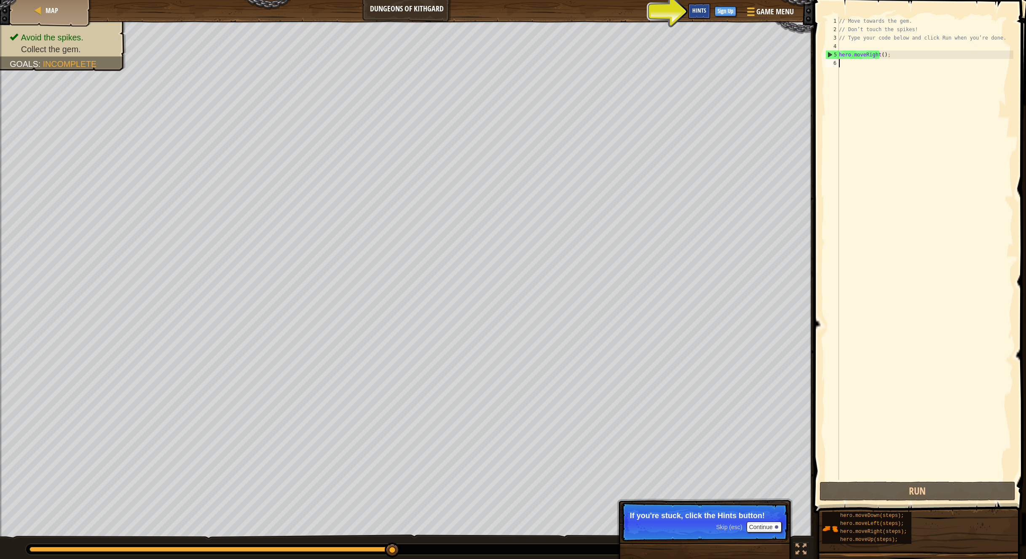
click at [706, 8] on div "Hints" at bounding box center [699, 11] width 22 height 16
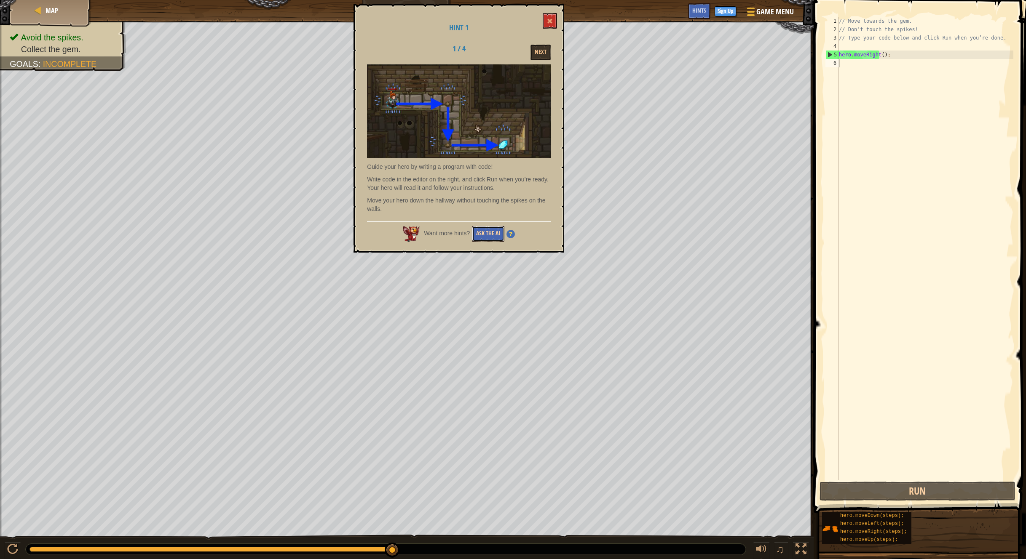
click at [491, 237] on button "Ask the AI" at bounding box center [488, 234] width 32 height 16
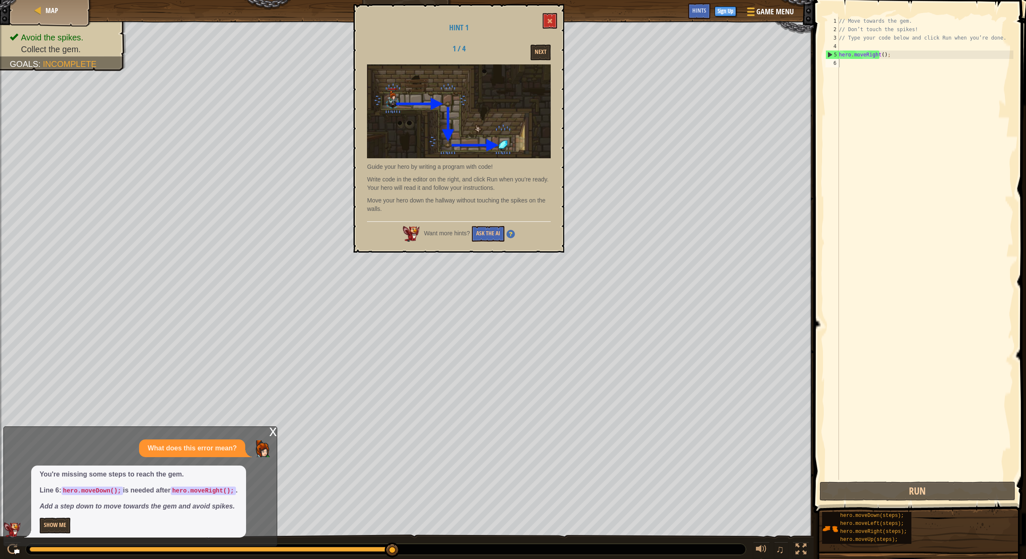
click at [272, 428] on div "x" at bounding box center [273, 431] width 8 height 8
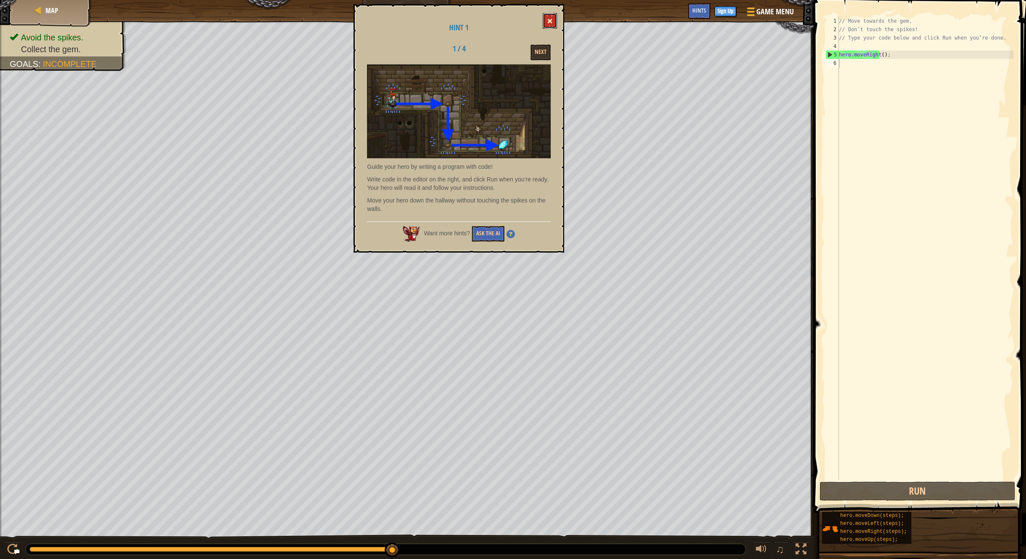
click at [550, 14] on button at bounding box center [549, 21] width 14 height 16
